Goal: Task Accomplishment & Management: Use online tool/utility

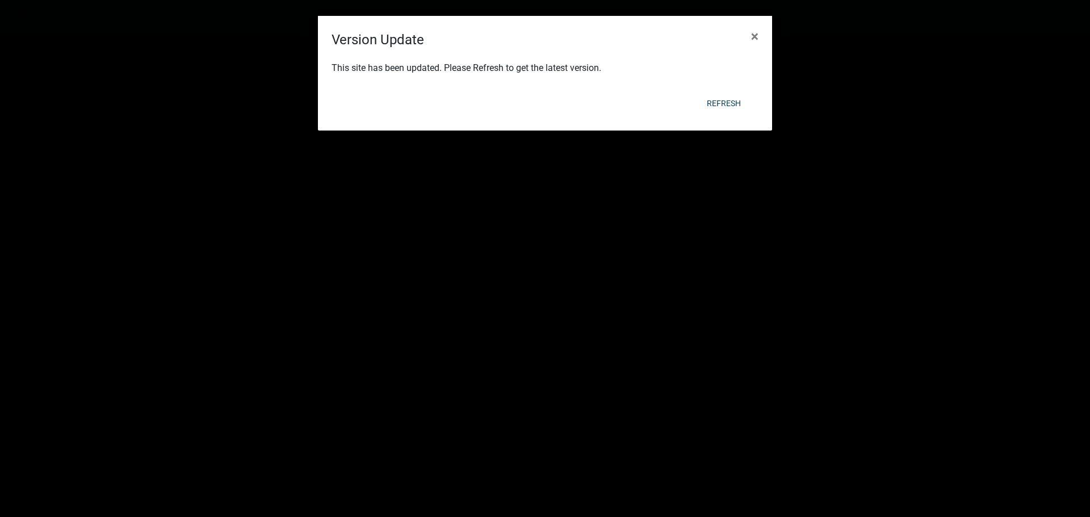
scroll to position [792, 0]
click at [740, 100] on button "Refresh" at bounding box center [724, 103] width 52 height 20
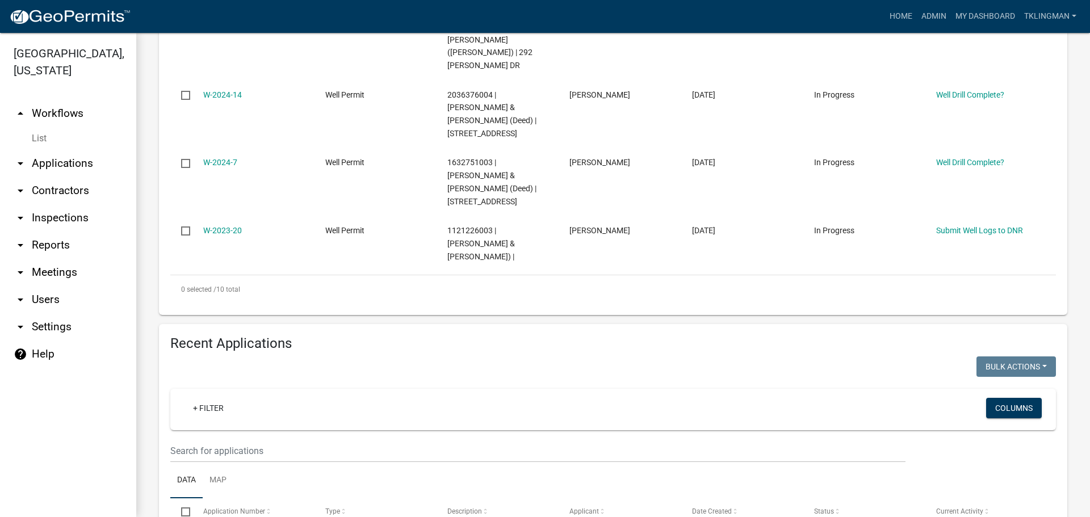
scroll to position [852, 0]
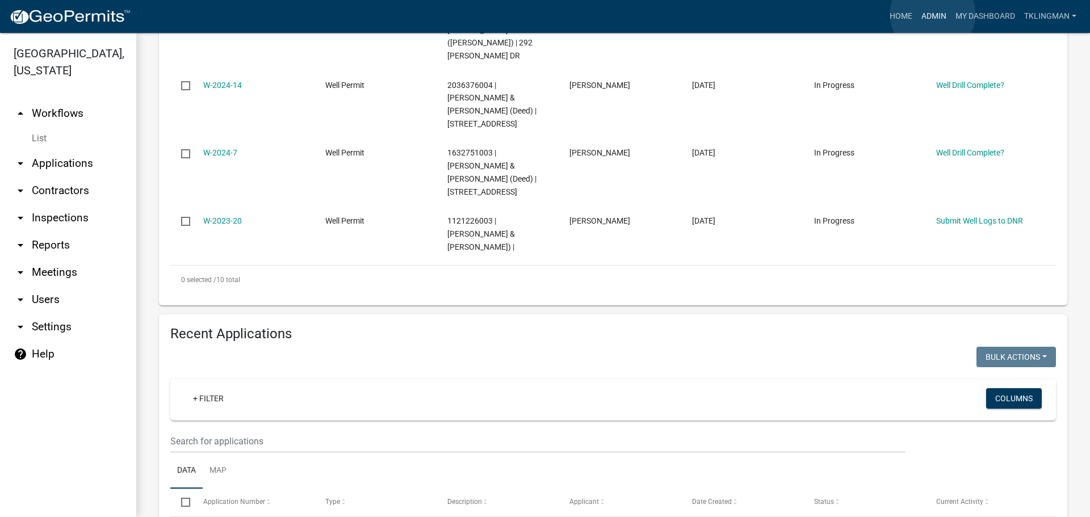
click at [933, 14] on link "Admin" at bounding box center [934, 17] width 34 height 22
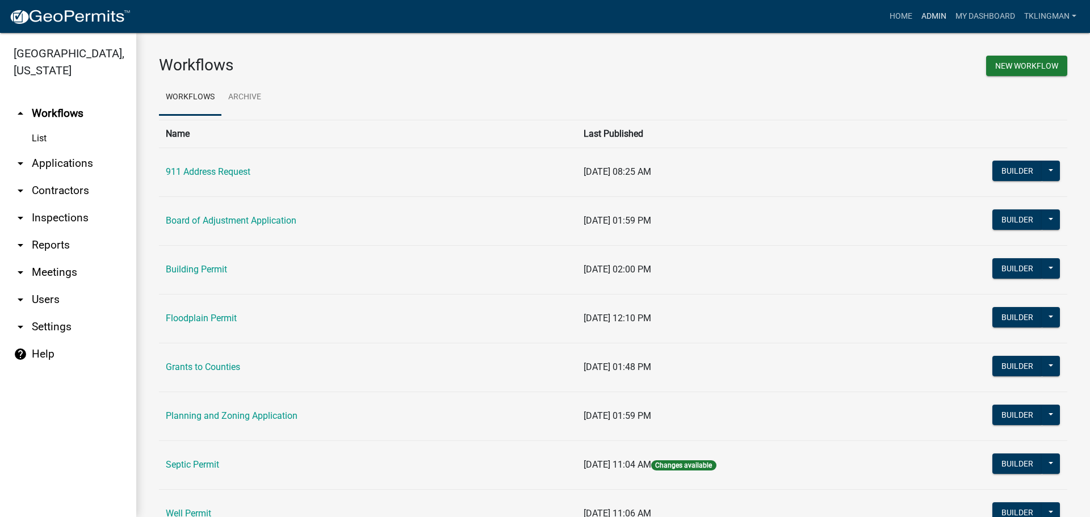
scroll to position [102, 0]
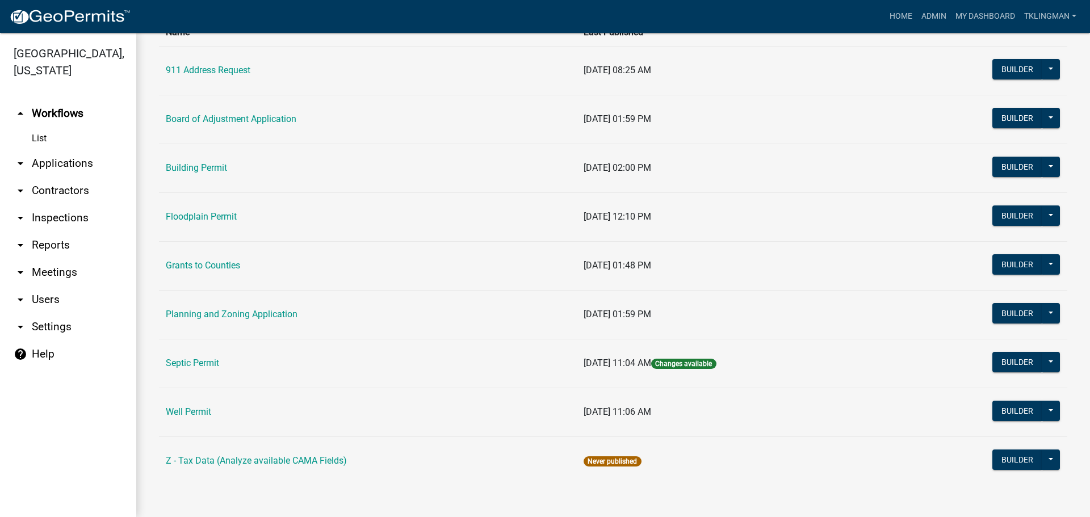
click at [200, 368] on link "Septic Permit" at bounding box center [192, 363] width 53 height 11
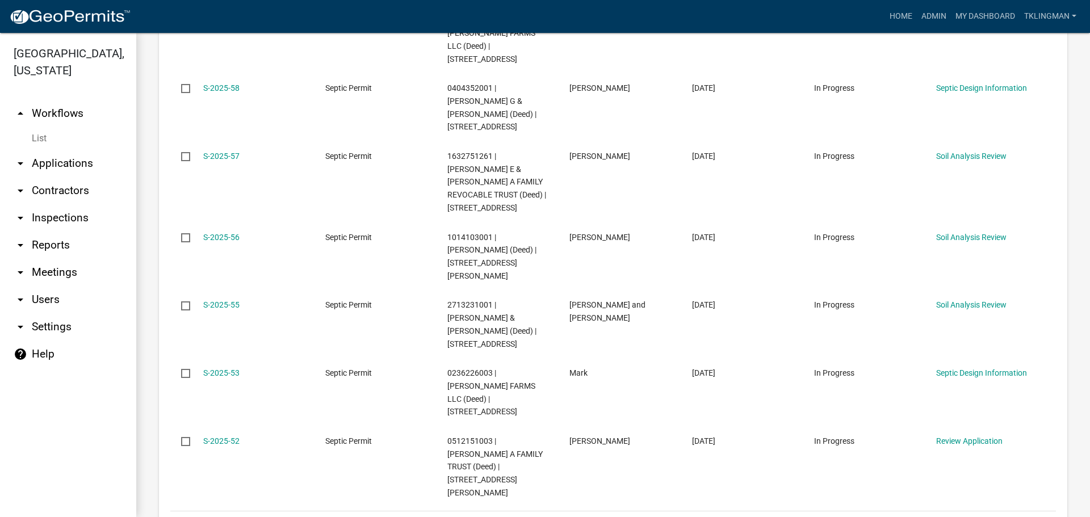
scroll to position [625, 0]
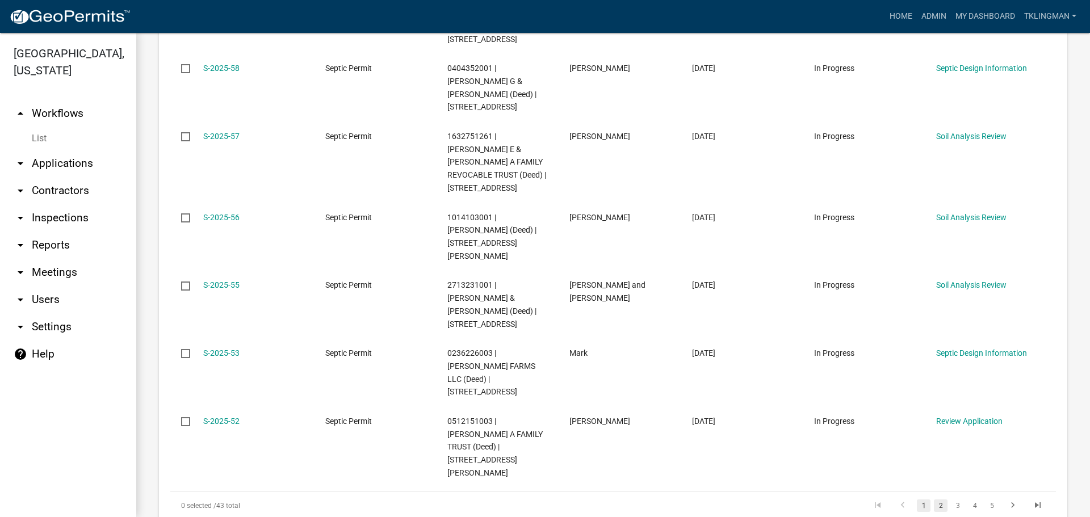
click at [935, 500] on link "2" at bounding box center [941, 506] width 14 height 12
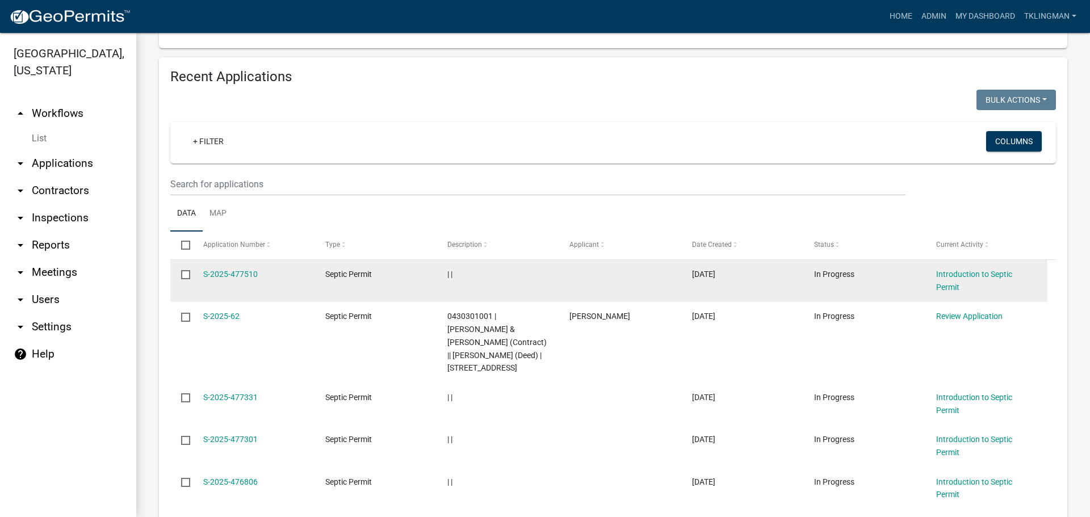
scroll to position [1241, 0]
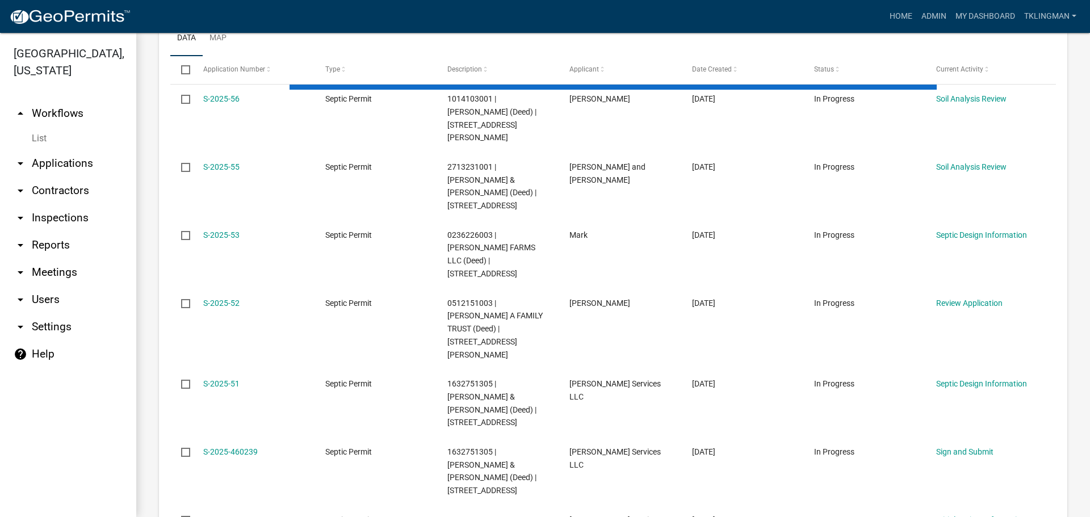
scroll to position [1345, 0]
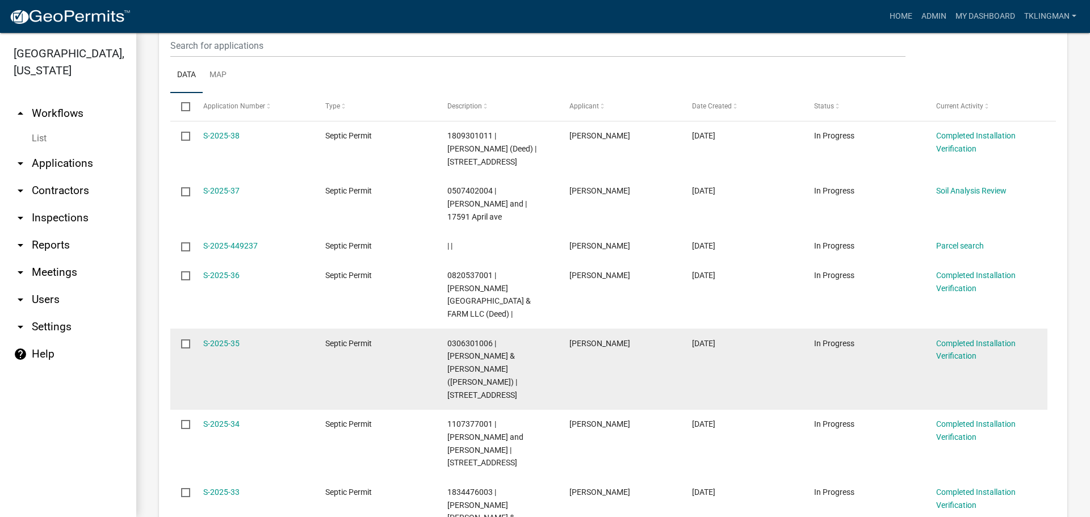
scroll to position [1319, 0]
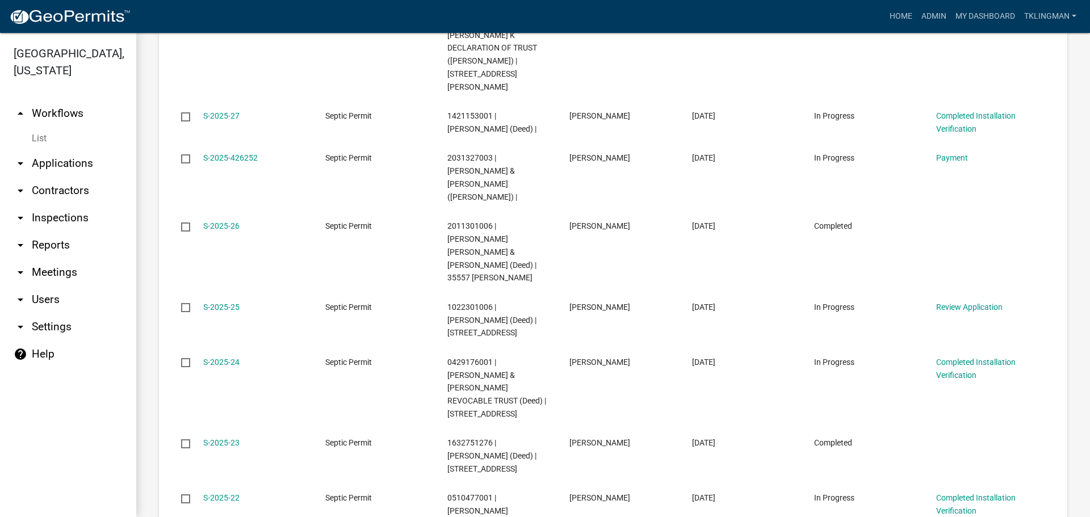
scroll to position [1422, 0]
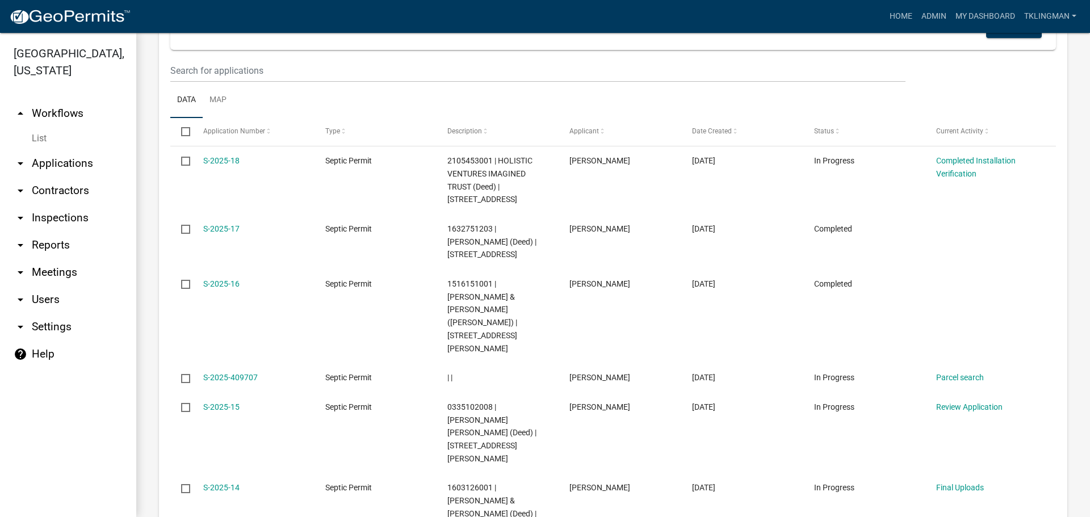
scroll to position [1156, 0]
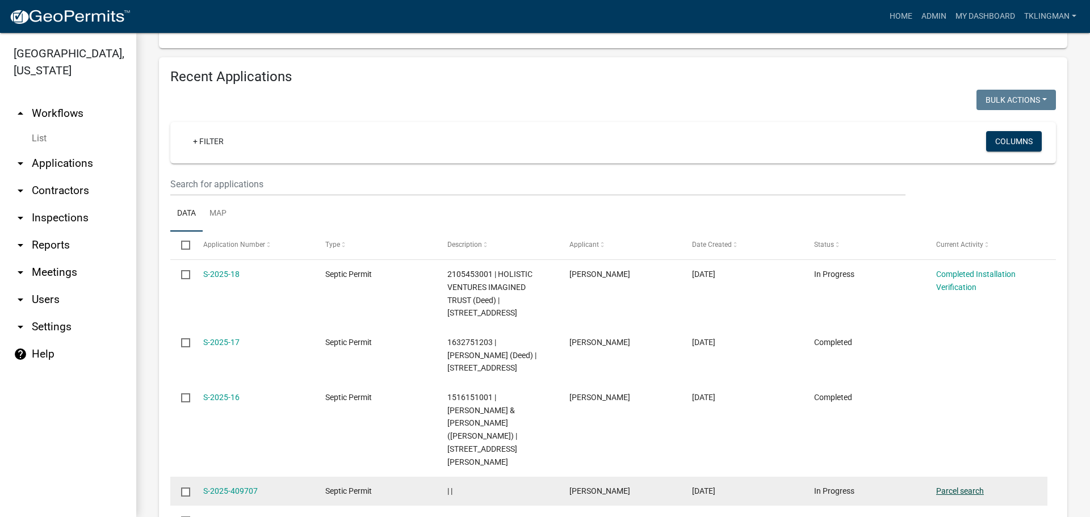
click at [952, 487] on link "Parcel search" at bounding box center [960, 491] width 48 height 9
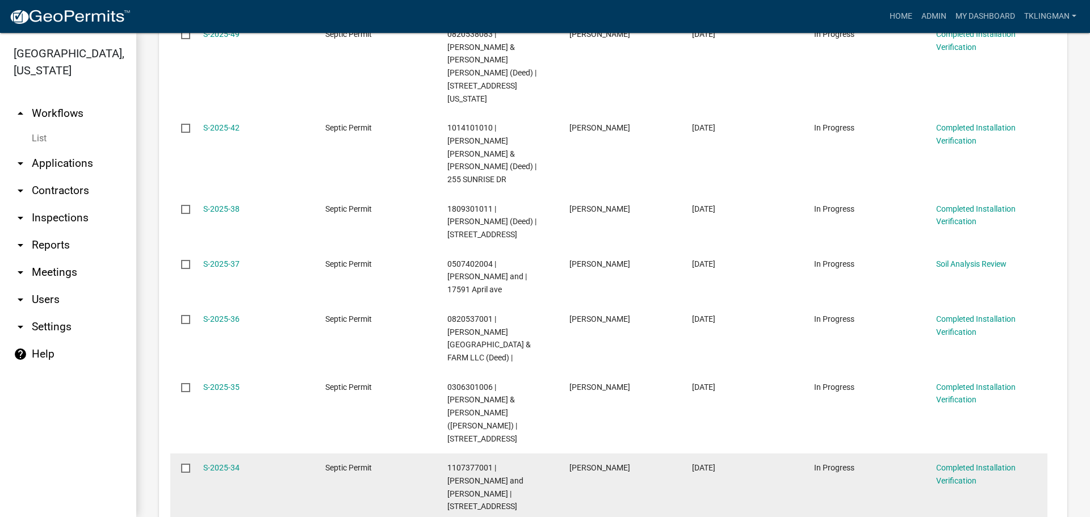
scroll to position [511, 0]
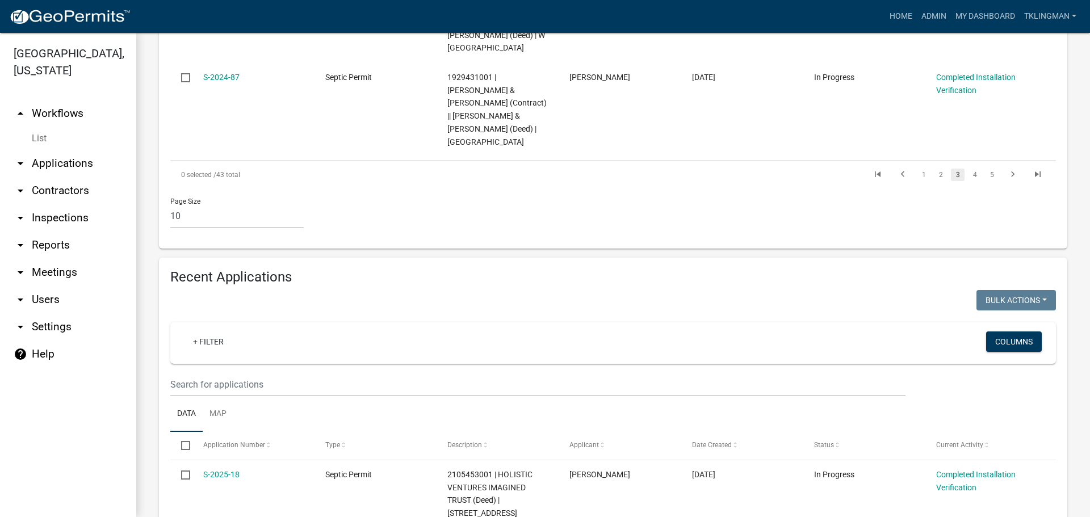
scroll to position [1009, 0]
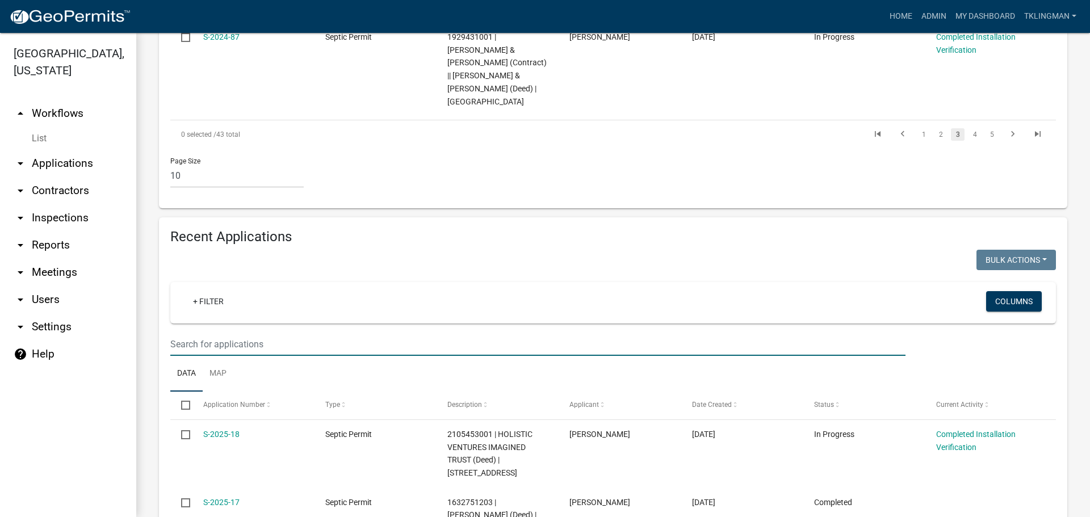
click at [262, 333] on input "text" at bounding box center [537, 344] width 735 height 23
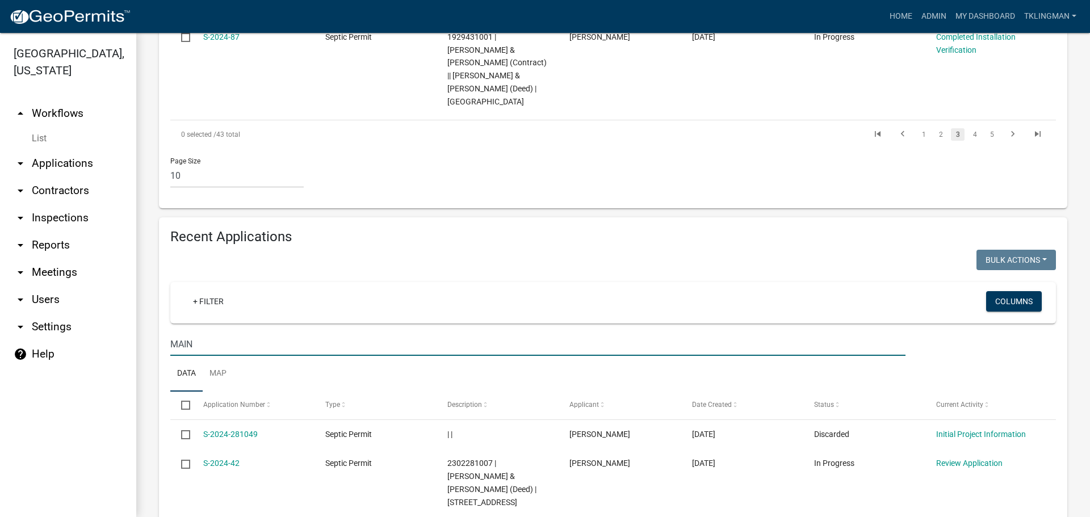
scroll to position [1043, 0]
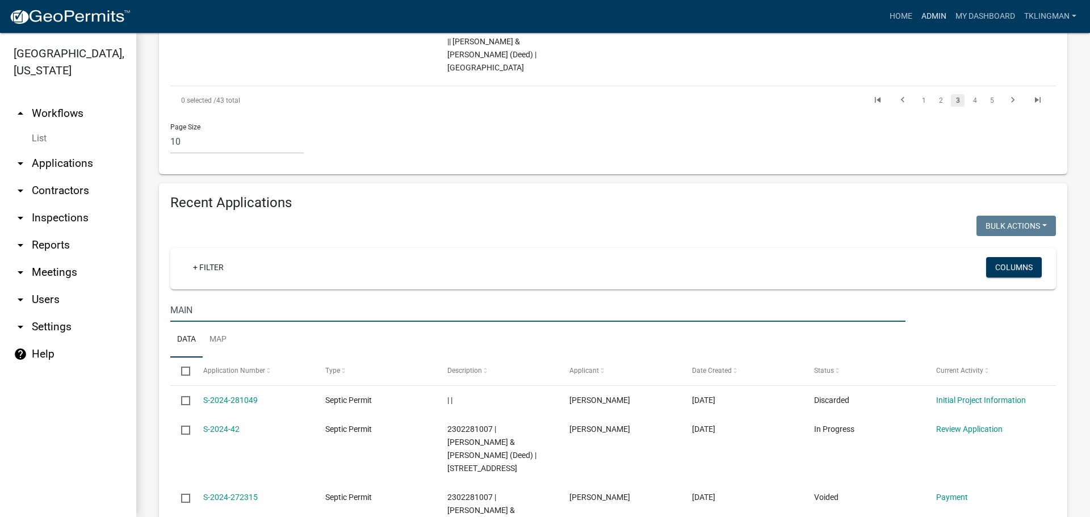
type input "MAIN"
click at [938, 16] on link "Admin" at bounding box center [934, 17] width 34 height 22
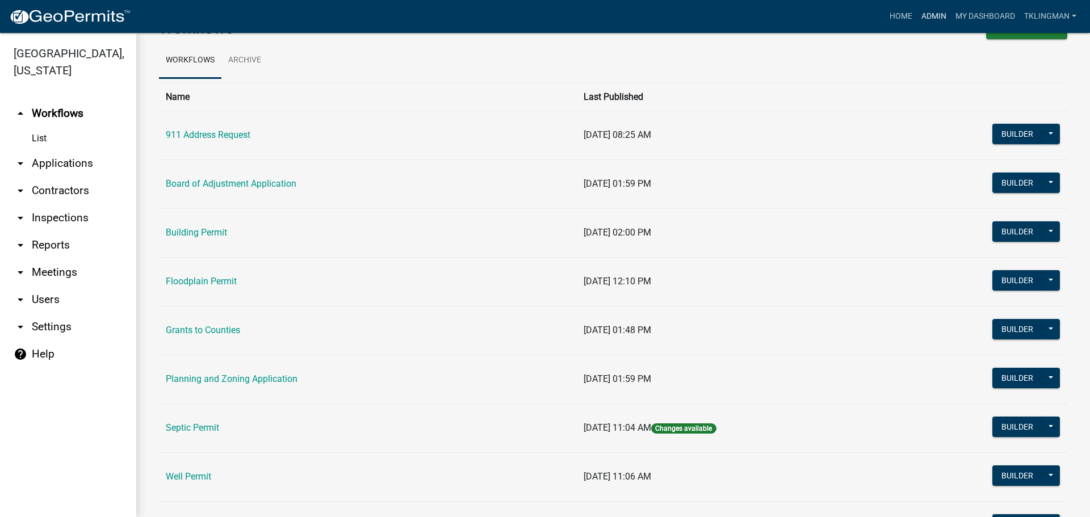
scroll to position [57, 0]
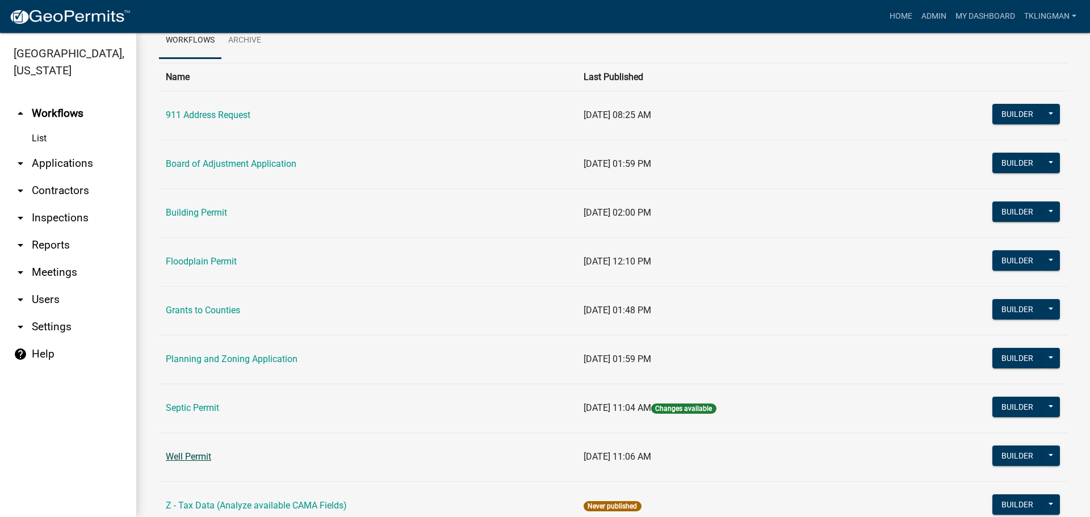
click at [210, 455] on link "Well Permit" at bounding box center [188, 456] width 45 height 11
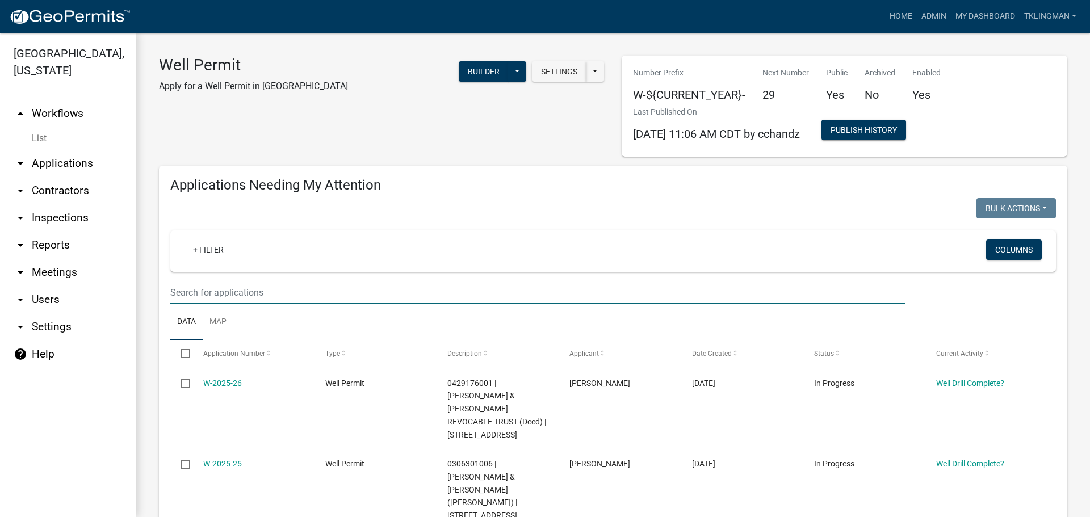
click at [286, 289] on input "text" at bounding box center [537, 292] width 735 height 23
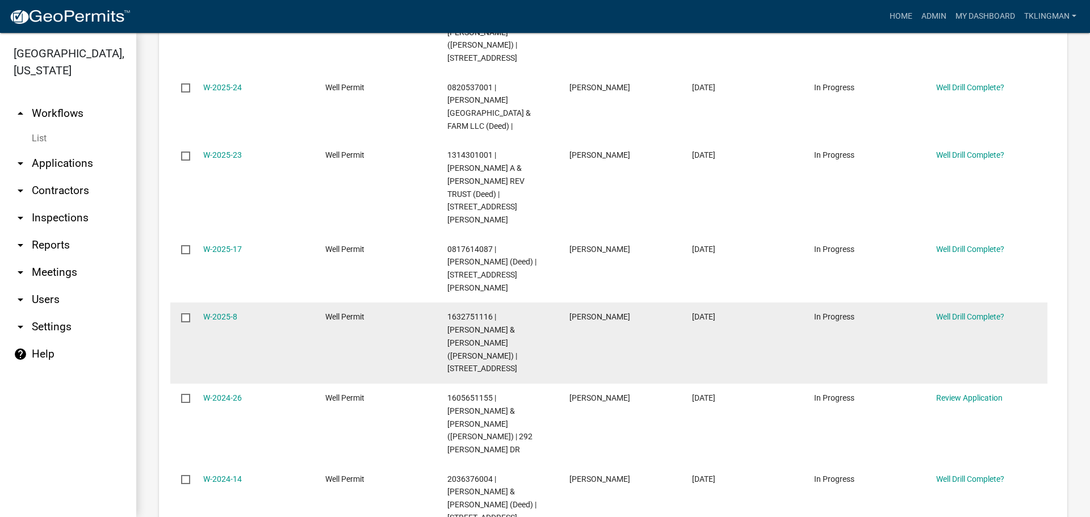
scroll to position [738, 0]
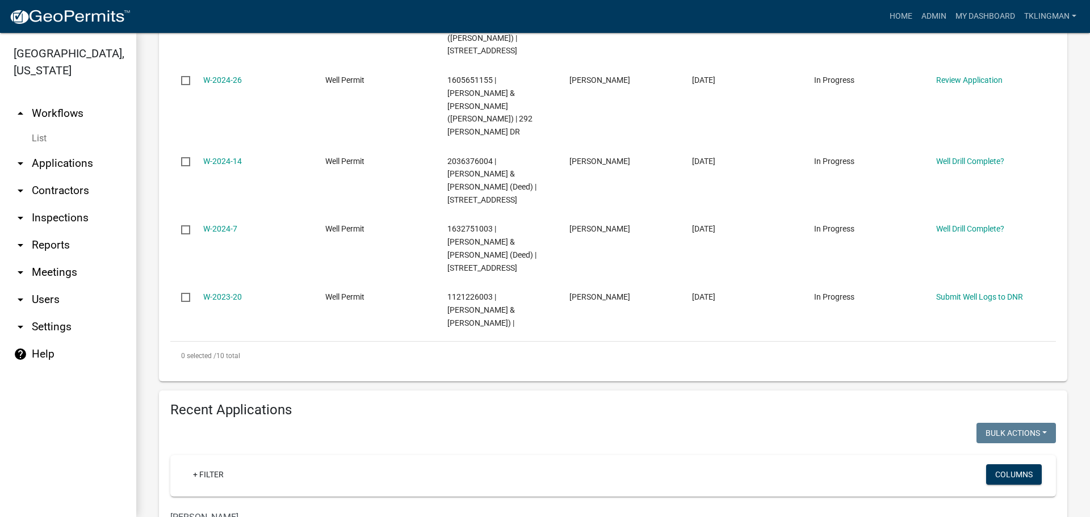
scroll to position [792, 0]
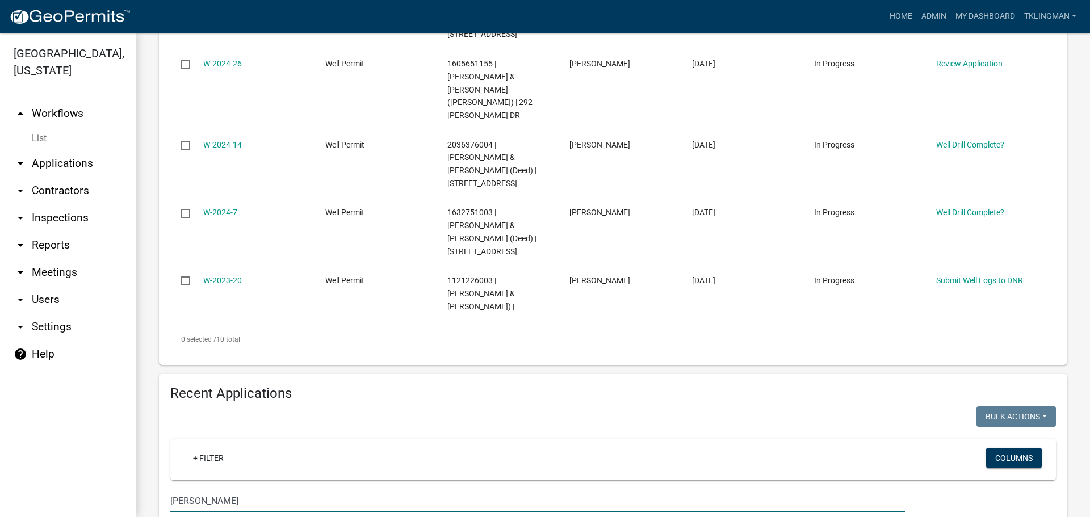
type input "BREIT"
